Goal: Information Seeking & Learning: Learn about a topic

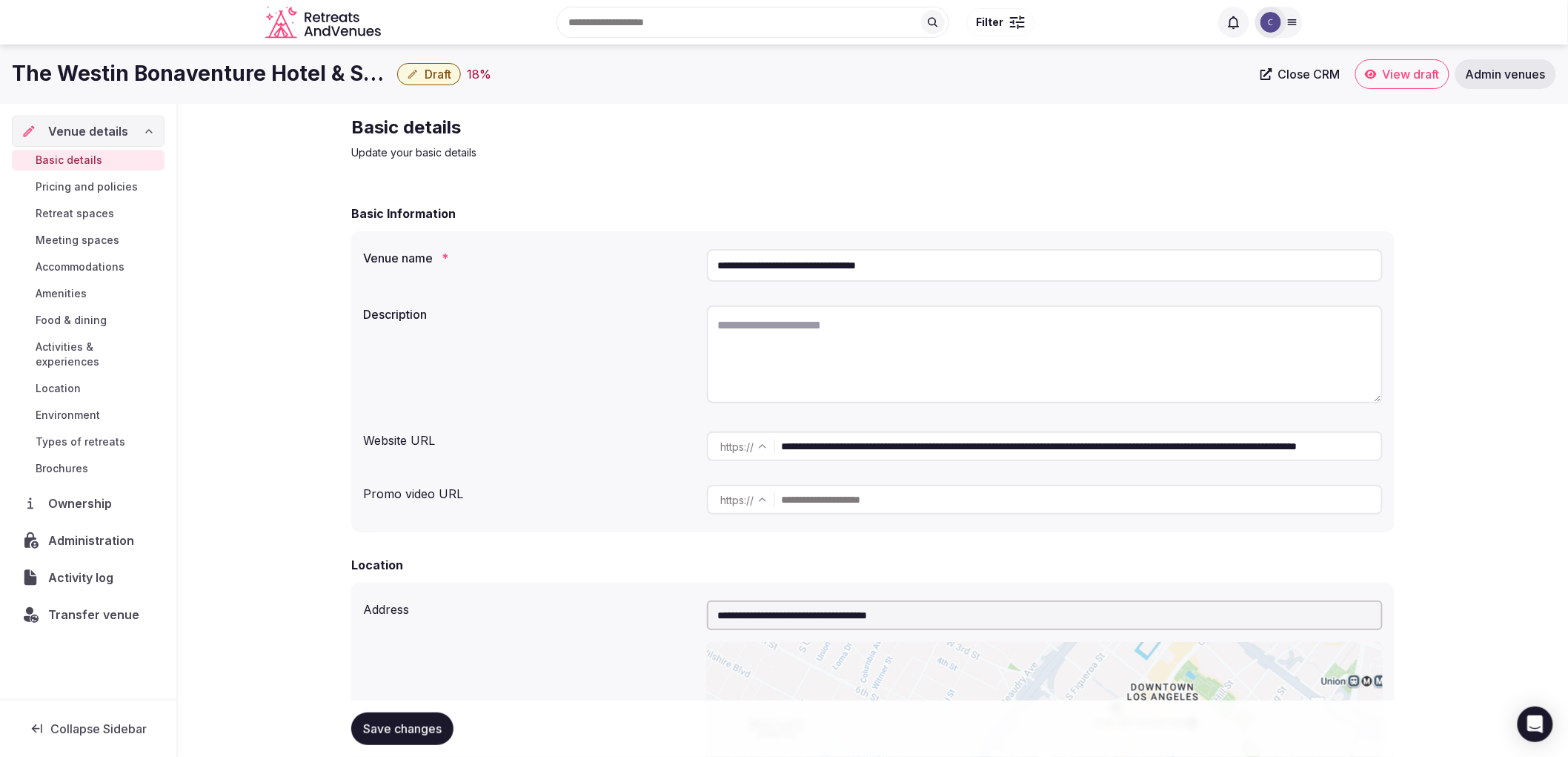
click at [24, 246] on link "Meeting spaces" at bounding box center [88, 240] width 153 height 20
click at [47, 252] on div "Basic details Pricing and policies Retreat spaces Meeting spaces Accommodations…" at bounding box center [88, 314] width 153 height 335
click at [60, 243] on span "Meeting spaces" at bounding box center [77, 240] width 84 height 15
click at [63, 241] on span "Meeting spaces" at bounding box center [77, 240] width 84 height 15
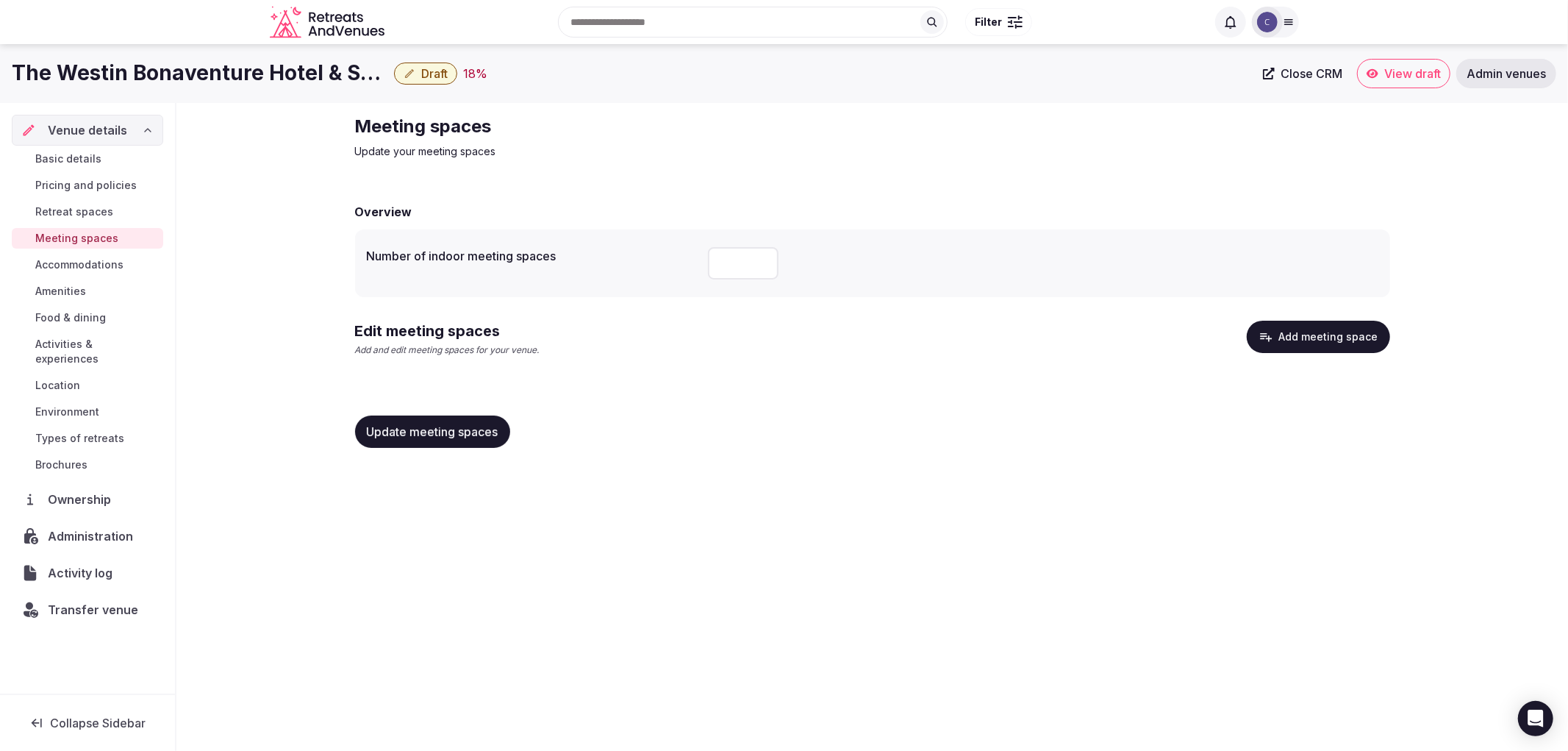
click at [75, 329] on div "Basic details Pricing and policies Retreat spaces Meeting spaces Accommodations…" at bounding box center [87, 312] width 152 height 333
click at [99, 332] on div "Basic details Pricing and policies Retreat spaces Meeting spaces Accommodations…" at bounding box center [87, 312] width 152 height 333
click at [100, 332] on div "Basic details Pricing and policies Retreat spaces Meeting spaces Accommodations…" at bounding box center [87, 312] width 152 height 333
click at [116, 340] on span "Activities & experiences" at bounding box center [96, 351] width 122 height 30
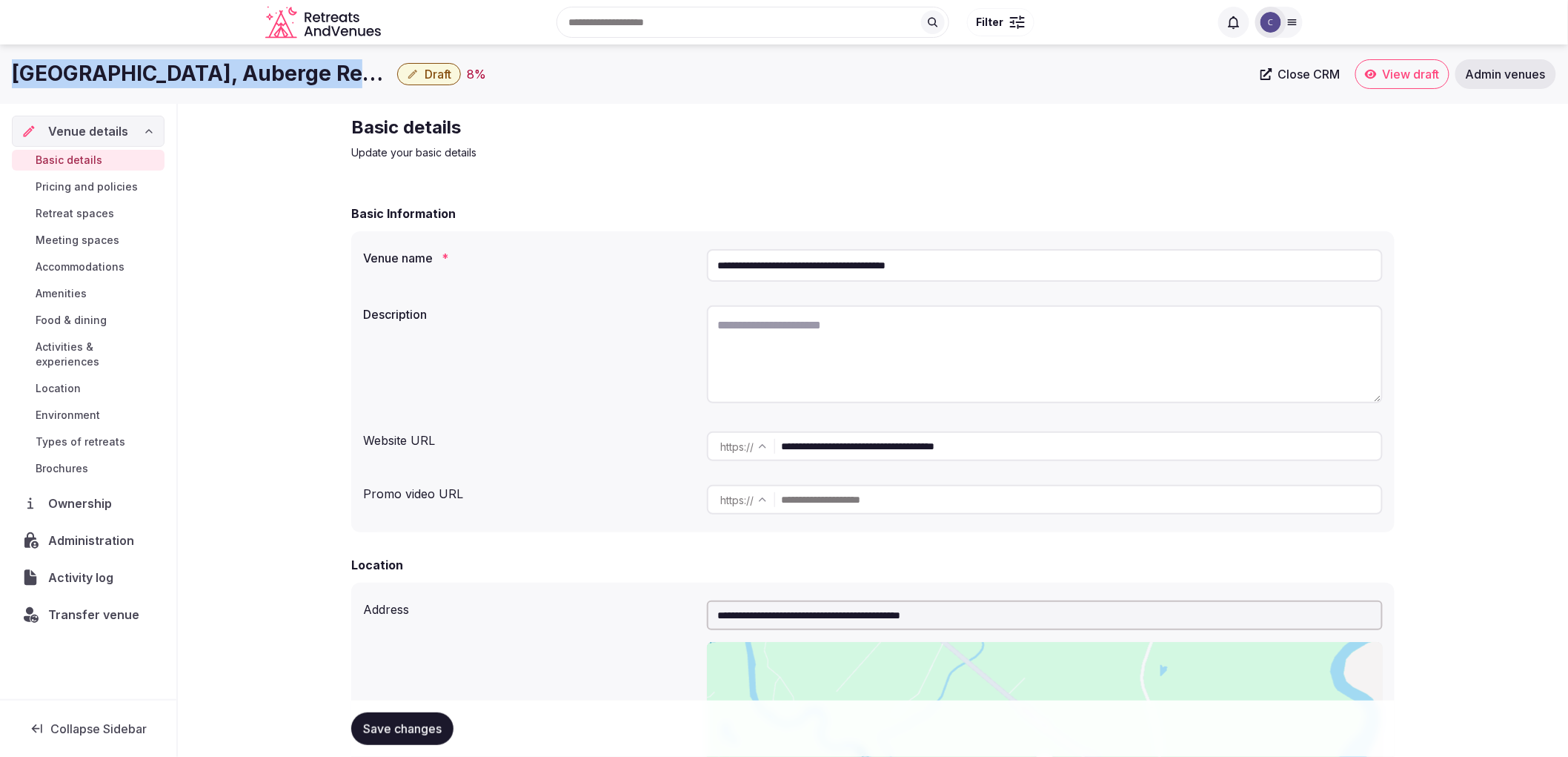
click at [121, 351] on span "Activities & experiences" at bounding box center [96, 354] width 123 height 30
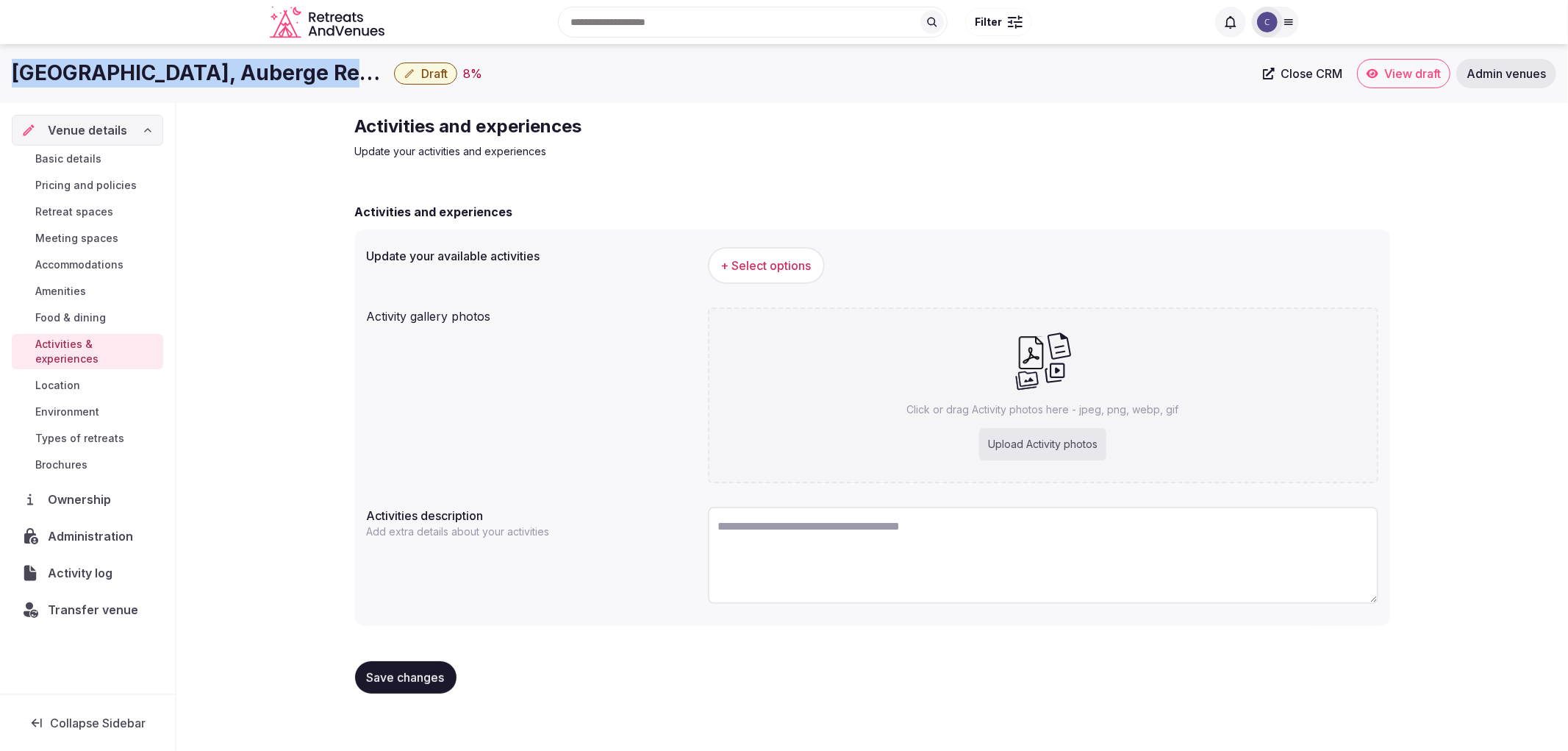
click at [79, 299] on link "Amenities" at bounding box center [87, 291] width 152 height 20
click at [79, 313] on span "Food & dining" at bounding box center [70, 317] width 71 height 15
